Goal: Task Accomplishment & Management: Complete application form

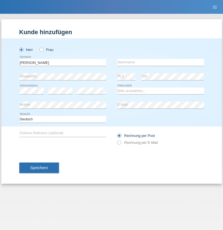
type input "Varga"
click at [160, 62] on input "text" at bounding box center [160, 62] width 87 height 7
type input "Florin"
select select "RO"
select select "C"
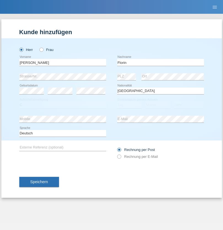
select select "29"
select select "02"
select select "2021"
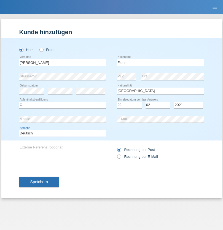
select select "en"
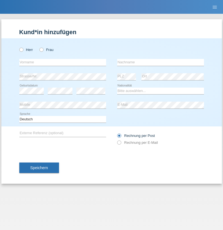
radio input "true"
click at [62, 62] on input "text" at bounding box center [62, 62] width 87 height 7
type input "Ruth"
click at [160, 62] on input "text" at bounding box center [160, 62] width 87 height 7
type input "Krebs"
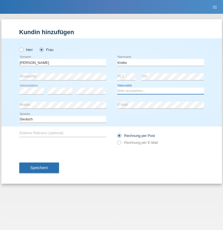
select select "CH"
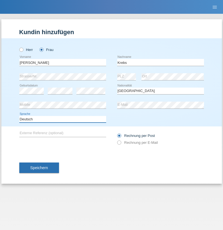
select select "en"
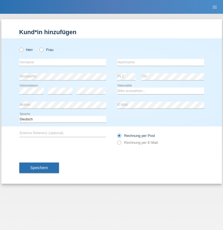
radio input "true"
click at [62, 62] on input "text" at bounding box center [62, 62] width 87 height 7
type input "Qovanaj"
click at [160, 62] on input "text" at bounding box center [160, 62] width 87 height 7
type input "Shaban"
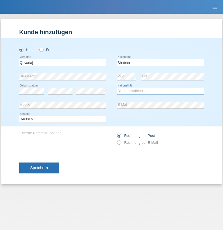
select select "CH"
radio input "true"
click at [62, 62] on input "text" at bounding box center [62, 62] width 87 height 7
type input "Leo"
click at [160, 62] on input "text" at bounding box center [160, 62] width 87 height 7
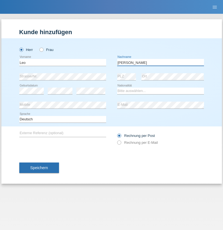
type input "[PERSON_NAME]"
select select "CH"
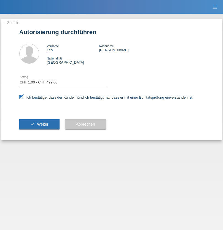
select select "1"
click at [39, 124] on span "Weiter" at bounding box center [42, 124] width 11 height 4
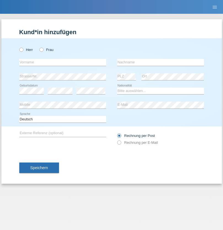
radio input "true"
click at [62, 62] on input "text" at bounding box center [62, 62] width 87 height 7
type input "Volkan"
click at [160, 62] on input "text" at bounding box center [160, 62] width 87 height 7
type input "Laçın"
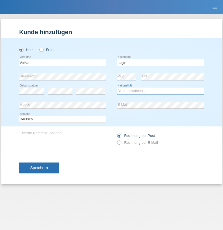
select select "TR"
select select "C"
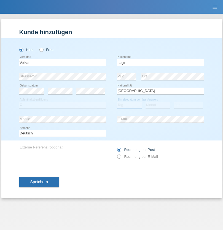
select select "06"
select select "04"
select select "2021"
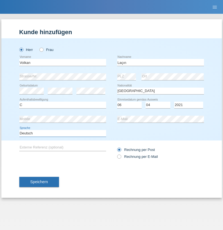
select select "en"
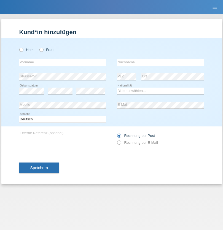
radio input "true"
click at [62, 62] on input "text" at bounding box center [62, 62] width 87 height 7
type input "Volkan"
click at [160, 62] on input "text" at bounding box center [160, 62] width 87 height 7
type input "Laçın"
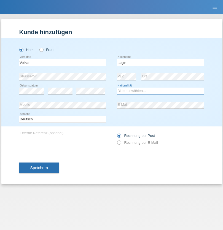
select select "TR"
select select "C"
select select "06"
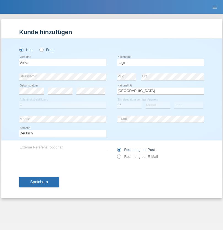
select select "04"
select select "2021"
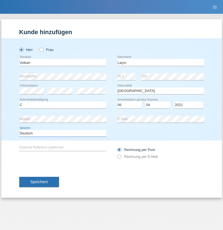
select select "en"
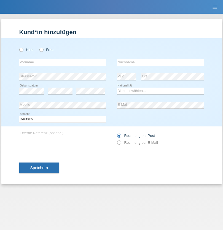
radio input "true"
click at [62, 62] on input "text" at bounding box center [62, 62] width 87 height 7
type input "jennifer"
click at [160, 62] on input "text" at bounding box center [160, 62] width 87 height 7
type input "löffel"
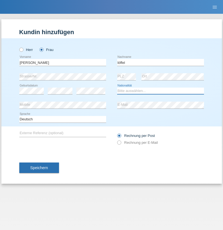
select select "CH"
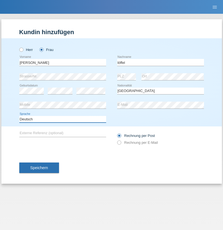
select select "en"
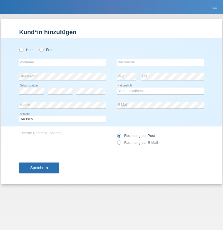
radio input "true"
click at [62, 62] on input "text" at bounding box center [62, 62] width 87 height 7
type input "Matusa"
click at [160, 62] on input "text" at bounding box center [160, 62] width 87 height 7
type input "[PERSON_NAME]"
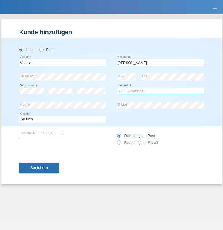
select select "RO"
select select "C"
select select "01"
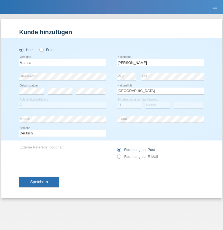
select select "06"
select select "2016"
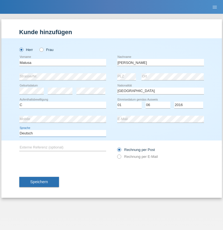
select select "en"
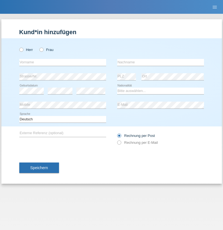
radio input "true"
click at [62, 62] on input "text" at bounding box center [62, 62] width 87 height 7
type input "Cedric"
click at [160, 62] on input "text" at bounding box center [160, 62] width 87 height 7
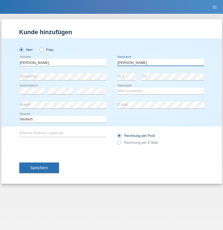
type input "Keller"
select select "CH"
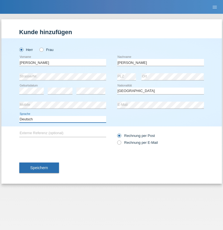
select select "en"
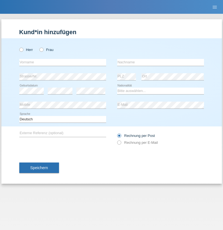
radio input "true"
click at [62, 62] on input "text" at bounding box center [62, 62] width 87 height 7
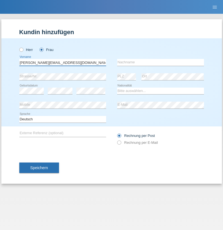
type input "Jasmine.hylaj@gmail.com"
click at [160, 62] on input "text" at bounding box center [160, 62] width 87 height 7
type input "Hylaj"
select select "CH"
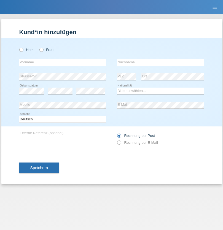
radio input "true"
click at [62, 62] on input "text" at bounding box center [62, 62] width 87 height 7
type input "luka"
click at [160, 62] on input "text" at bounding box center [160, 62] width 87 height 7
type input "kocic"
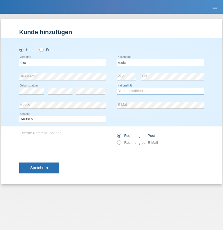
select select "RS"
select select "C"
select select "21"
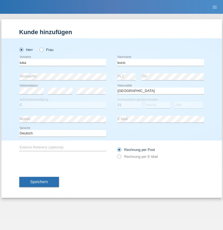
select select "04"
select select "1999"
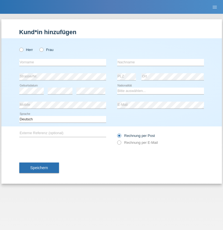
radio input "true"
click at [62, 62] on input "text" at bounding box center [62, 62] width 87 height 7
type input "Marian"
click at [160, 62] on input "text" at bounding box center [160, 62] width 87 height 7
type input "Matusa"
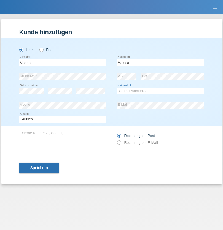
select select "RO"
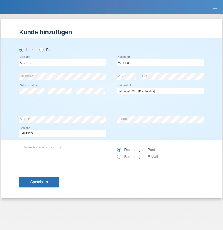
select select "C"
select select "01"
select select "06"
select select "2016"
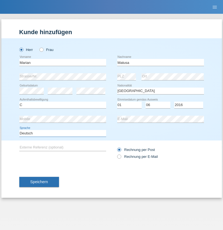
select select "en"
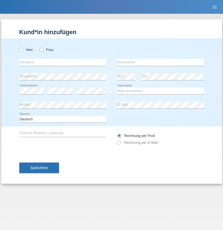
radio input "true"
click at [62, 62] on input "text" at bounding box center [62, 62] width 87 height 7
type input "Marco"
click at [160, 62] on input "text" at bounding box center [160, 62] width 87 height 7
type input "Weinlein"
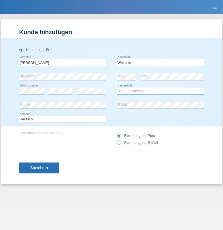
select select "CH"
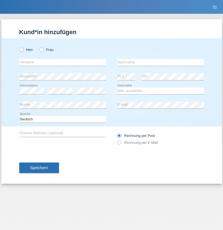
radio input "true"
click at [62, 62] on input "text" at bounding box center [62, 62] width 87 height 7
type input "Jashari lmeri"
click at [160, 62] on input "text" at bounding box center [160, 62] width 87 height 7
type input "Rabije"
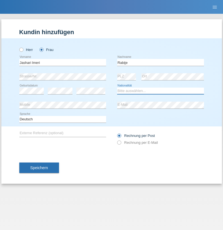
select select "CH"
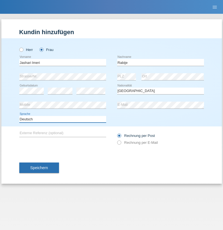
select select "en"
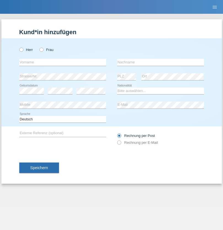
radio input "true"
click at [62, 62] on input "text" at bounding box center [62, 62] width 87 height 7
type input "firat"
click at [160, 62] on input "text" at bounding box center [160, 62] width 87 height 7
type input "kara"
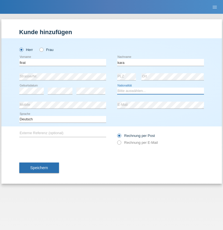
select select "CH"
radio input "true"
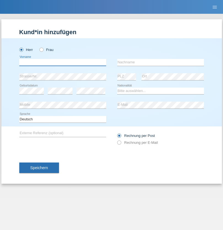
click at [62, 62] on input "text" at bounding box center [62, 62] width 87 height 7
type input "Gigov"
click at [160, 62] on input "text" at bounding box center [160, 62] width 87 height 7
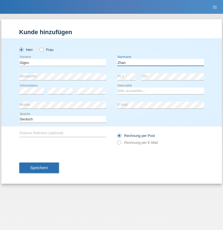
type input "Zhan"
select select "BG"
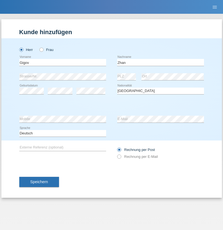
select select "C"
select select "23"
select select "10"
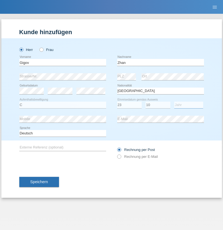
select select "2021"
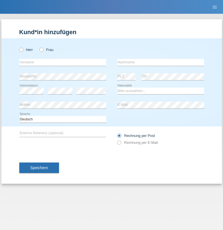
radio input "true"
click at [62, 62] on input "text" at bounding box center [62, 62] width 87 height 7
type input "Amand"
click at [160, 62] on input "text" at bounding box center [160, 62] width 87 height 7
type input "Pires"
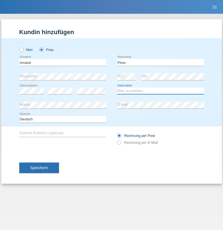
select select "CH"
radio input "true"
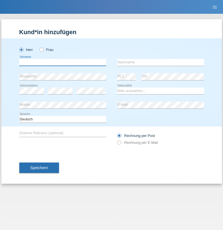
click at [62, 62] on input "text" at bounding box center [62, 62] width 87 height 7
type input "[PERSON_NAME]"
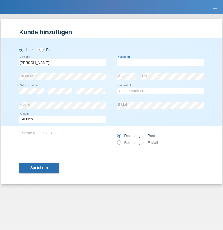
click at [160, 62] on input "text" at bounding box center [160, 62] width 87 height 7
type input "Saidi"
select select "CH"
radio input "true"
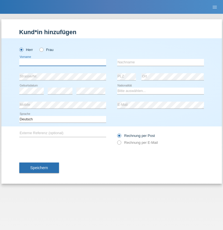
click at [62, 62] on input "text" at bounding box center [62, 62] width 87 height 7
type input "Edinson Maurício"
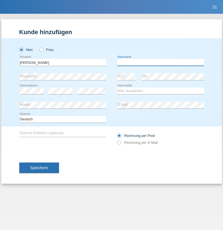
click at [160, 62] on input "text" at bounding box center [160, 62] width 87 height 7
type input "Branquinho Alexander"
select select "PT"
select select "C"
select select "23"
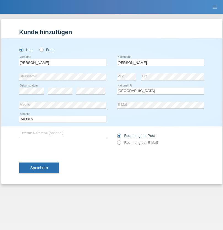
select select "08"
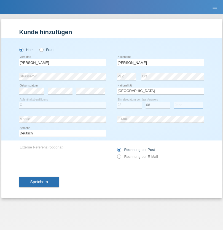
select select "2021"
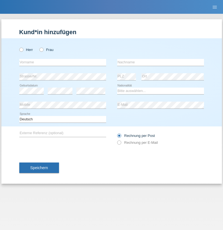
radio input "true"
click at [62, 62] on input "text" at bounding box center [62, 62] width 87 height 7
type input "[PERSON_NAME]"
click at [160, 62] on input "text" at bounding box center [160, 62] width 87 height 7
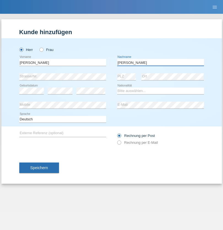
type input "[PERSON_NAME]"
select select "CH"
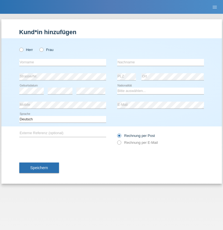
radio input "true"
click at [62, 62] on input "text" at bounding box center [62, 62] width 87 height 7
type input "Szilvia"
click at [160, 62] on input "text" at bounding box center [160, 62] width 87 height 7
type input "Olakh"
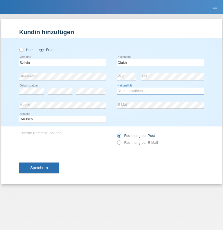
select select "UA"
select select "C"
select select "16"
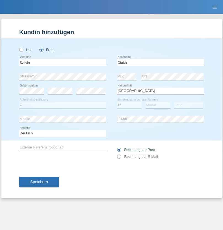
select select "09"
select select "2021"
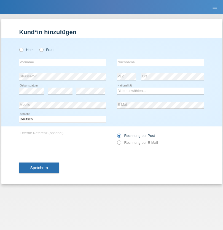
radio input "true"
click at [62, 62] on input "text" at bounding box center [62, 62] width 87 height 7
type input "Asrit"
click at [160, 62] on input "text" at bounding box center [160, 62] width 87 height 7
type input "Kupa"
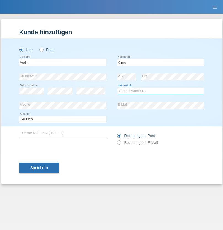
select select "MK"
select select "C"
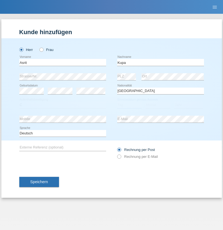
select select "27"
select select "05"
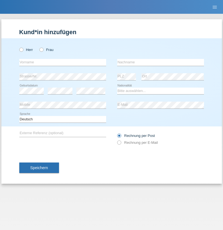
radio input "true"
click at [62, 62] on input "text" at bounding box center [62, 62] width 87 height 7
type input "Ibrahim"
click at [160, 62] on input "text" at bounding box center [160, 62] width 87 height 7
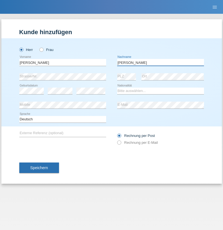
type input "Abbas"
select select "SY"
select select "C"
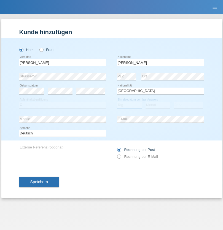
select select "16"
select select "09"
select select "2021"
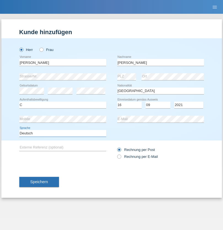
select select "en"
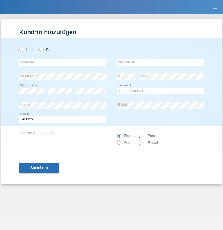
radio input "true"
select select "CH"
radio input "true"
click at [62, 62] on input "text" at bounding box center [62, 62] width 87 height 7
type input "[PERSON_NAME]"
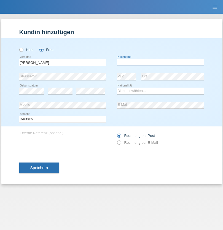
click at [160, 62] on input "text" at bounding box center [160, 62] width 87 height 7
type input "Bacic"
select select "CH"
